Goal: Navigation & Orientation: Find specific page/section

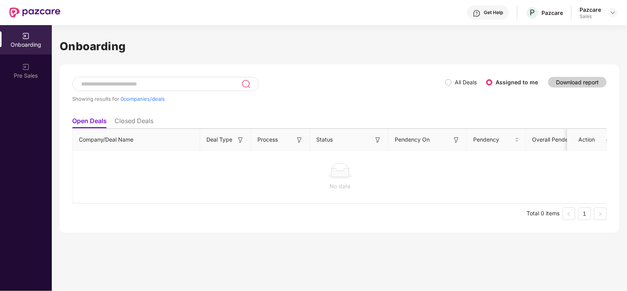
click at [606, 12] on div "Pazcare Sales" at bounding box center [598, 13] width 38 height 14
click at [613, 14] on img at bounding box center [613, 12] width 6 height 6
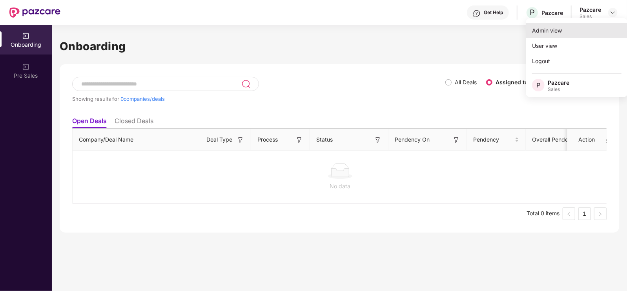
click at [581, 35] on div "Admin view" at bounding box center [577, 30] width 102 height 15
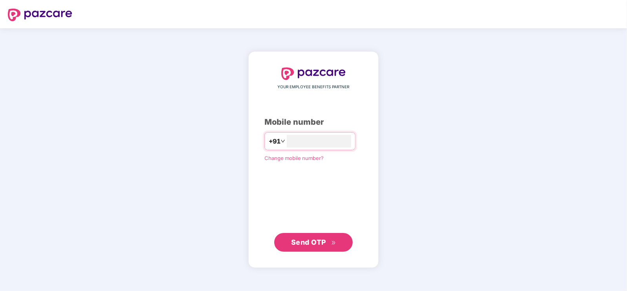
type input "**********"
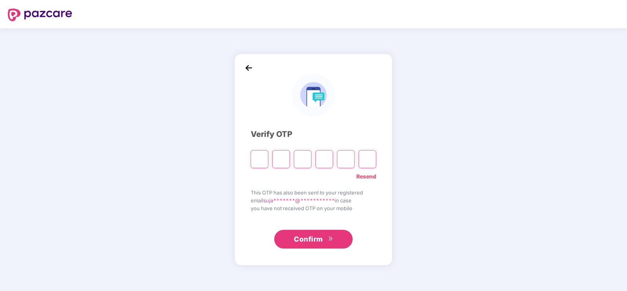
type input "*"
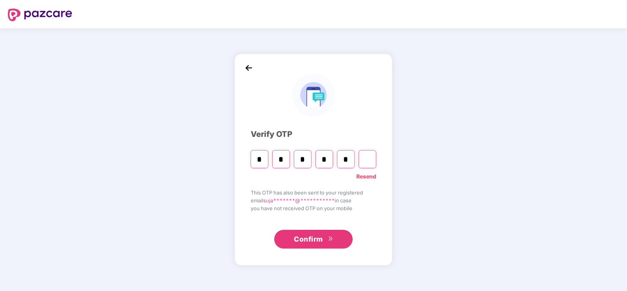
type input "*"
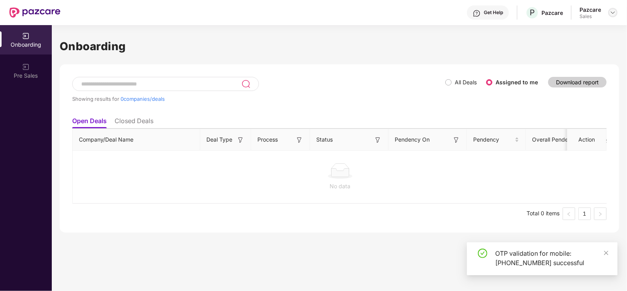
click at [615, 12] on img at bounding box center [613, 12] width 6 height 6
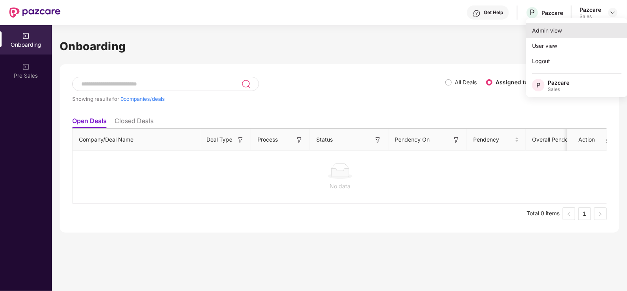
click at [583, 33] on div "Admin view" at bounding box center [577, 30] width 102 height 15
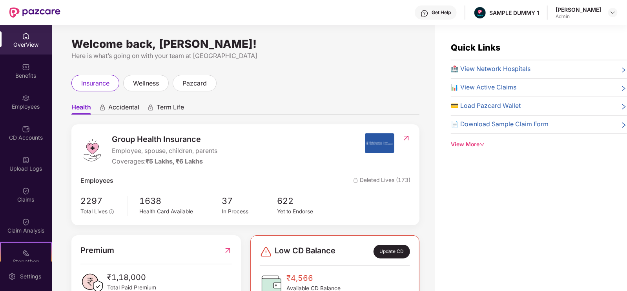
click at [34, 42] on div "OverView" at bounding box center [26, 45] width 52 height 8
